Goal: Find specific page/section: Find specific page/section

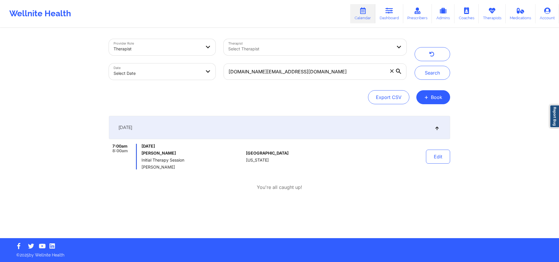
click at [333, 65] on input "[DOMAIN_NAME][EMAIL_ADDRESS][DOMAIN_NAME]" at bounding box center [315, 71] width 183 height 16
click at [435, 70] on button "Search" at bounding box center [433, 73] width 36 height 14
click at [170, 145] on span "Thursday, September 25, 2025" at bounding box center [192, 146] width 102 height 5
click at [176, 167] on span "Elizabeth Chery" at bounding box center [192, 167] width 102 height 5
click at [169, 156] on div "Thursday, September 25, 2025 MEAGHAN SHEARRY Video-Call with Therapist Elizabet…" at bounding box center [192, 157] width 102 height 26
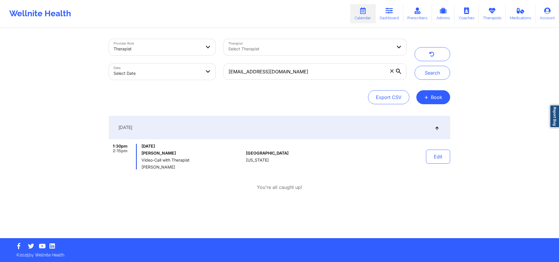
drag, startPoint x: 186, startPoint y: 155, endPoint x: 141, endPoint y: 156, distance: 44.8
click at [141, 156] on div "Thursday, September 25, 2025 MEAGHAN SHEARRY Video-Call with Therapist Elizabet…" at bounding box center [192, 157] width 102 height 26
click at [180, 169] on span "Elizabeth Chery" at bounding box center [192, 167] width 102 height 5
drag, startPoint x: 176, startPoint y: 165, endPoint x: 136, endPoint y: 167, distance: 40.2
click at [136, 167] on div "1:30pm 2:15pm Thursday, September 25, 2025 MEAGHAN SHEARRY Video-Call with Ther…" at bounding box center [176, 157] width 135 height 26
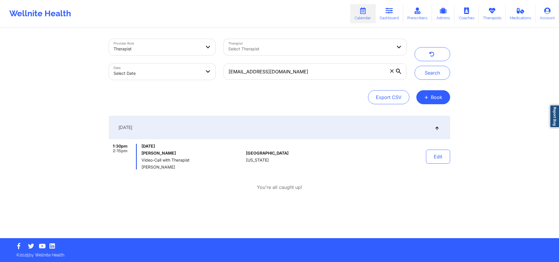
copy div "Thursday, September 25, 2025 MEAGHAN SHEARRY Video-Call with Therapist Elizabet…"
click at [183, 185] on div "You're all caught up!" at bounding box center [279, 187] width 341 height 7
drag, startPoint x: 182, startPoint y: 165, endPoint x: 139, endPoint y: 167, distance: 43.1
click at [139, 167] on div "1:30pm 2:15pm Thursday, September 25, 2025 MEAGHAN SHEARRY Video-Call with Ther…" at bounding box center [176, 157] width 135 height 26
copy span "Elizabeth Chery"
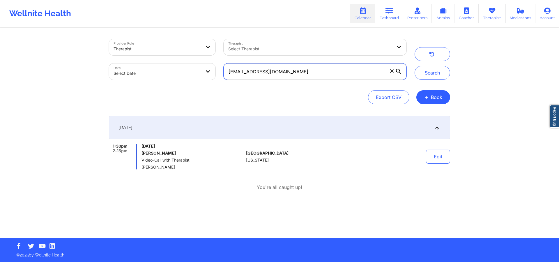
drag, startPoint x: 341, startPoint y: 76, endPoint x: 340, endPoint y: 73, distance: 3.4
click at [341, 76] on input "[EMAIL_ADDRESS][DOMAIN_NAME]" at bounding box center [315, 71] width 183 height 16
paste input "aleks.rojas@icloud"
type input "aleks.rojas@icloud.com"
click at [427, 70] on button "Search" at bounding box center [433, 73] width 36 height 14
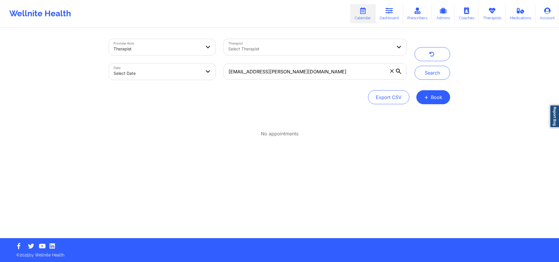
click at [439, 43] on div "Search" at bounding box center [433, 59] width 36 height 41
click at [438, 55] on button "button" at bounding box center [433, 54] width 36 height 14
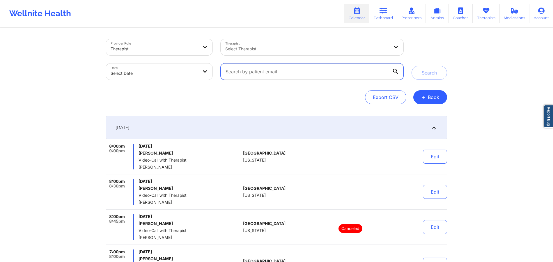
click at [307, 66] on input "text" at bounding box center [312, 71] width 183 height 16
paste input "aleks.rojas@icloud.com"
type input "aleks.rojas@icloud.com"
click at [421, 75] on button "Search" at bounding box center [430, 73] width 36 height 14
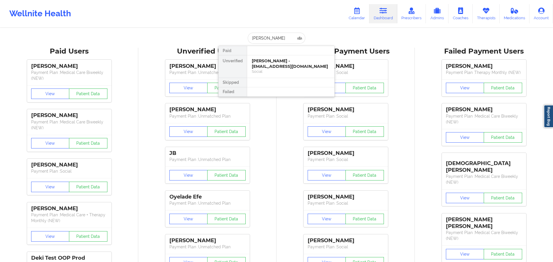
type input "[EMAIL_ADDRESS][DOMAIN_NAME]"
click at [268, 74] on div "[PERSON_NAME] - [EMAIL_ADDRESS][DOMAIN_NAME] Social" at bounding box center [290, 66] width 87 height 22
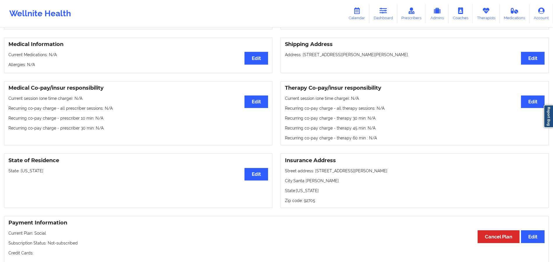
scroll to position [78, 0]
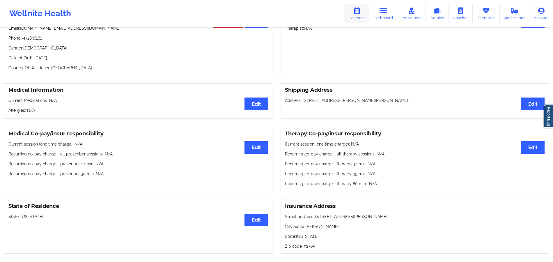
click at [351, 15] on link "Calendar" at bounding box center [356, 13] width 25 height 19
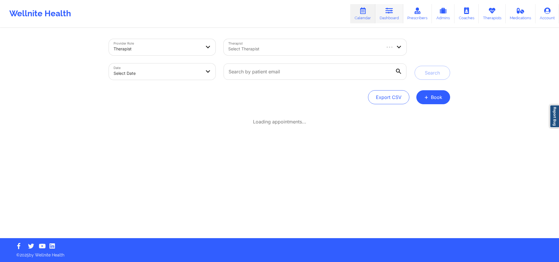
click at [396, 15] on link "Dashboard" at bounding box center [389, 13] width 28 height 19
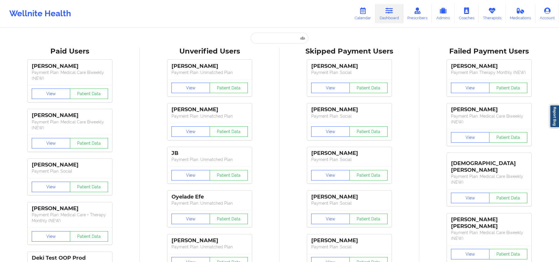
click at [396, 15] on link "Dashboard" at bounding box center [389, 13] width 28 height 19
click at [269, 38] on input "text" at bounding box center [280, 38] width 58 height 11
click at [260, 36] on input "text" at bounding box center [277, 38] width 58 height 11
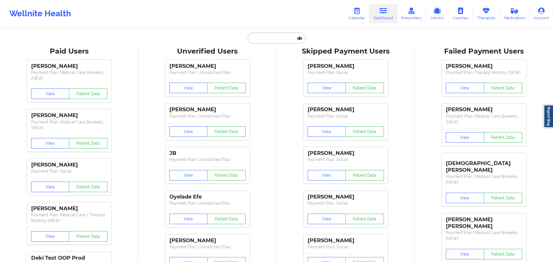
paste input "[PERSON_NAME]"
type input "[PERSON_NAME]"
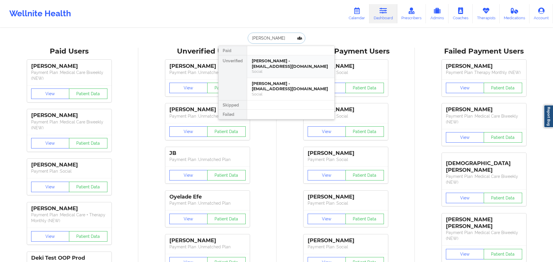
click at [315, 58] on div "Ann Zakaluk - annabellezakaluk@gmail.com" at bounding box center [291, 63] width 78 height 11
